Goal: Task Accomplishment & Management: Manage account settings

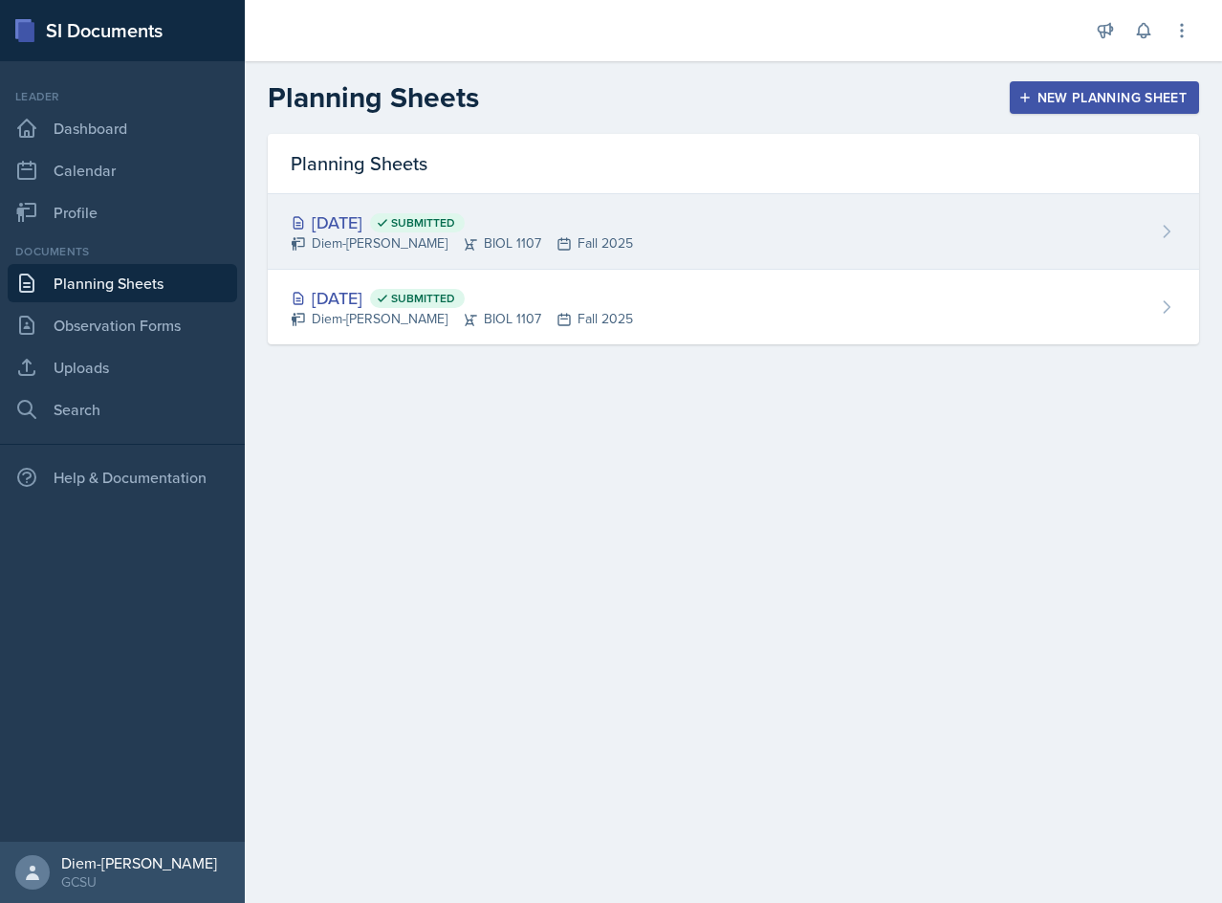
click at [372, 237] on div "Diem-[PERSON_NAME] BIOL 1107 Fall 2025" at bounding box center [462, 243] width 342 height 20
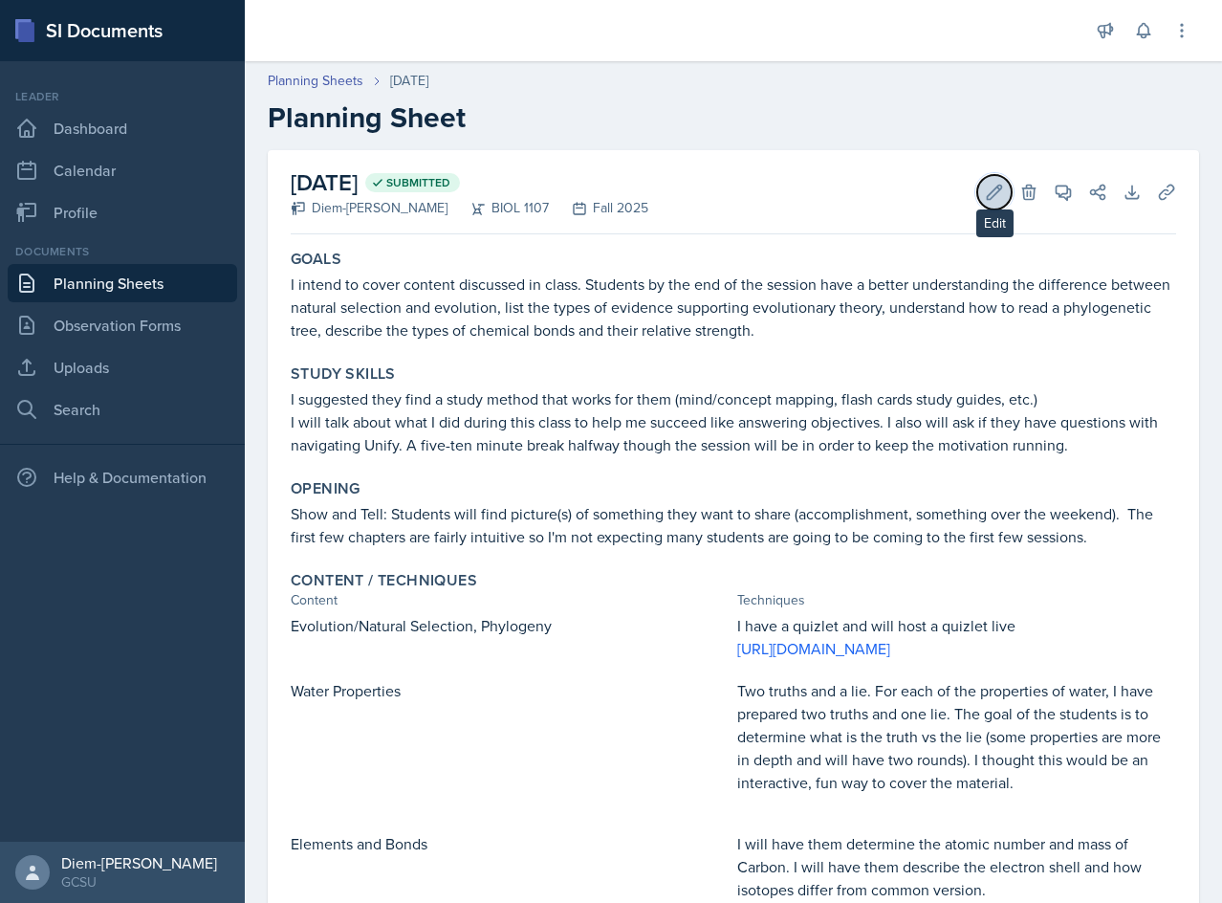
click at [990, 188] on button "Edit" at bounding box center [994, 192] width 34 height 34
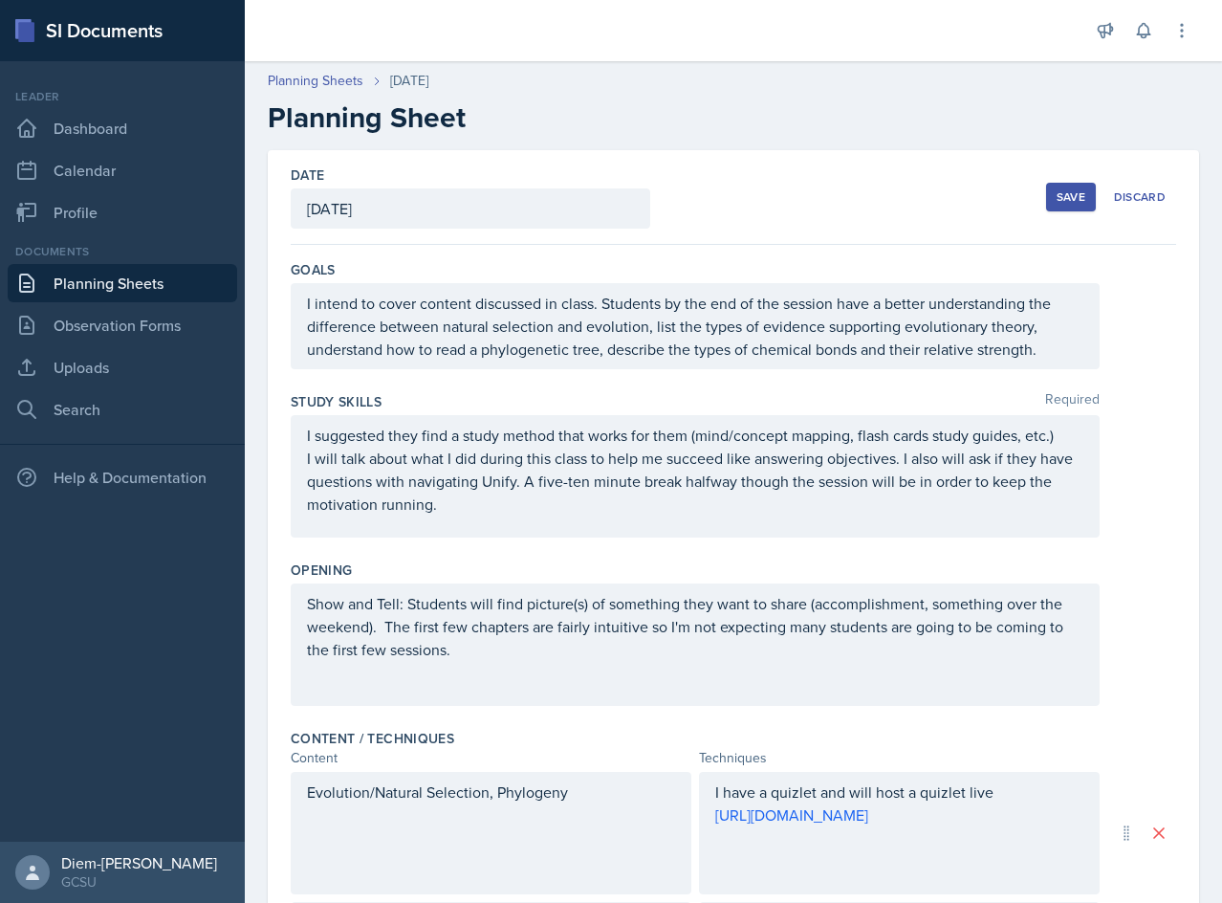
click at [575, 659] on p "Show and Tell: Students will find picture(s) of something they want to share (a…" at bounding box center [695, 626] width 776 height 69
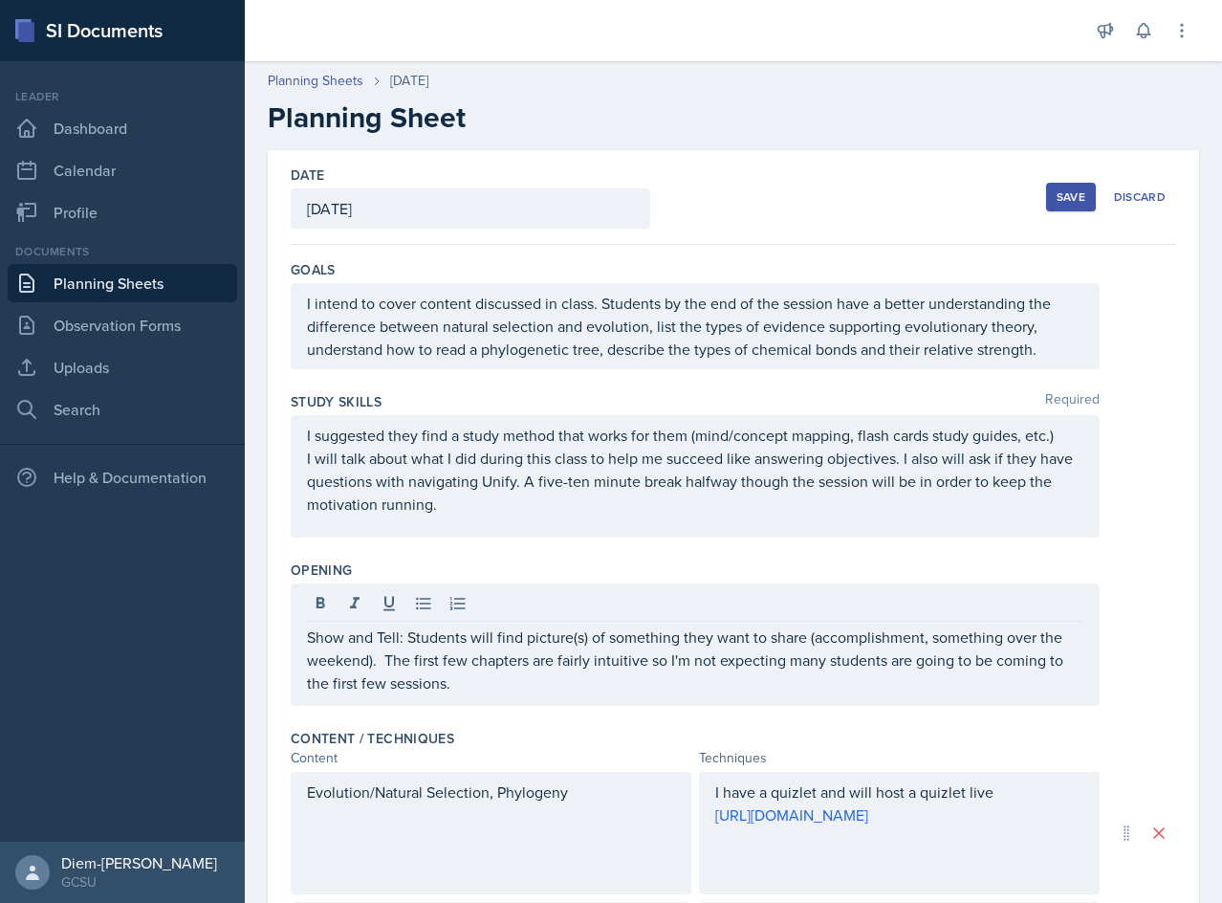
click at [579, 545] on div "Study Skills Required I suggested they find a study method that works for them …" at bounding box center [733, 468] width 885 height 168
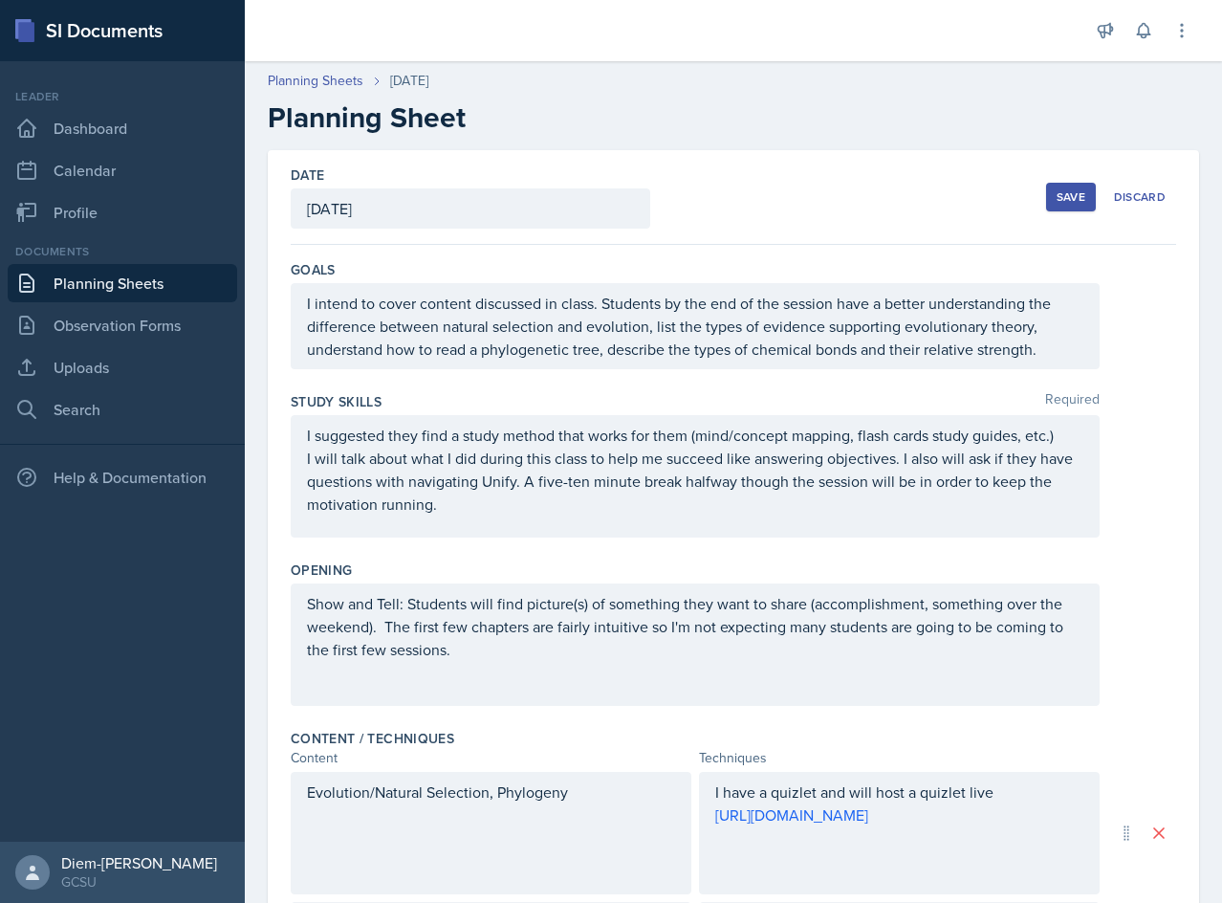
click at [586, 511] on p "I will talk about what I did during this class to help me succeed like answerin…" at bounding box center [695, 481] width 776 height 69
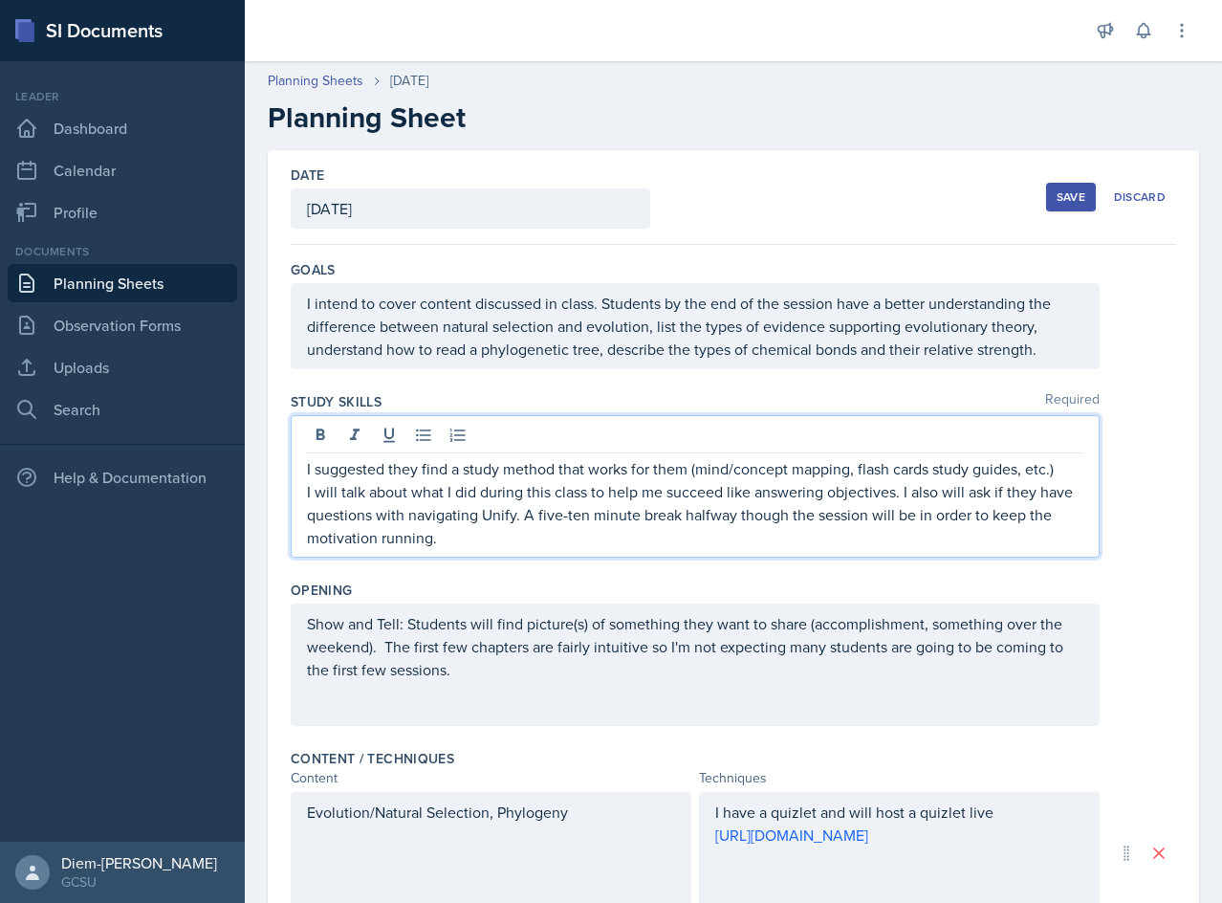
click at [686, 482] on p "I will talk about what I did during this class to help me succeed like answerin…" at bounding box center [695, 514] width 776 height 69
click at [606, 483] on p "I will talk about what I did during this class to help me succeed like answerin…" at bounding box center [695, 514] width 776 height 69
click at [893, 497] on p "I will talk about what I did during this class to help me succeed like answerin…" at bounding box center [695, 514] width 776 height 69
click at [1057, 203] on div "Save" at bounding box center [1071, 196] width 29 height 15
